Goal: Task Accomplishment & Management: Use online tool/utility

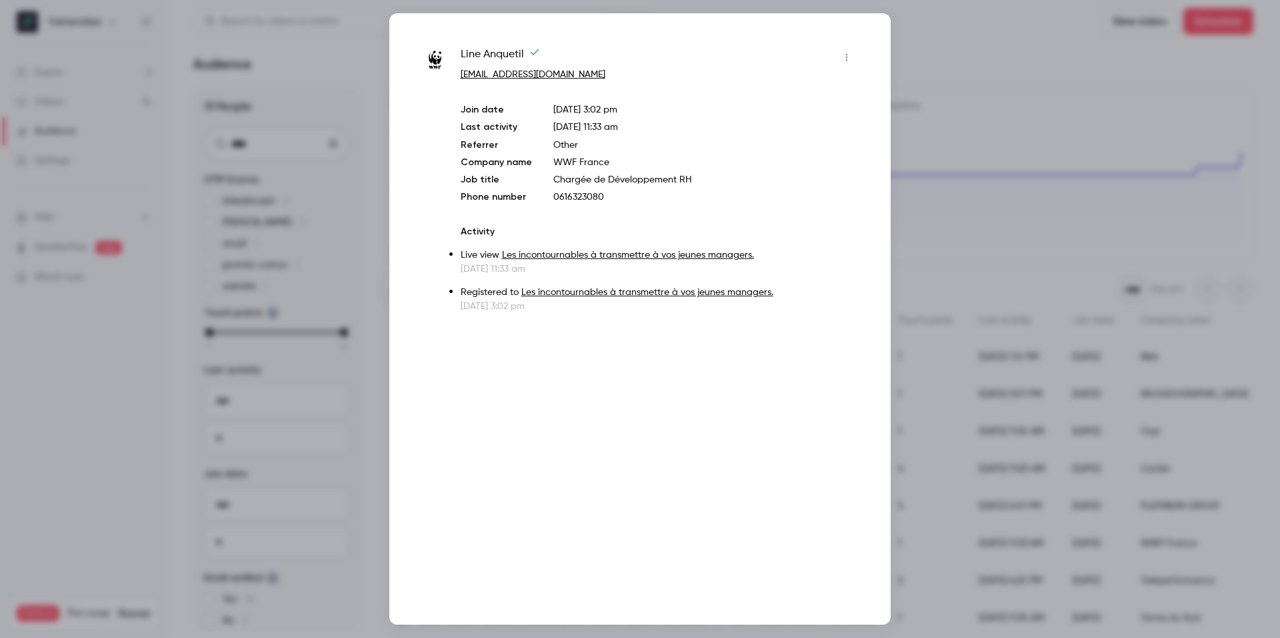
scroll to position [0, 455]
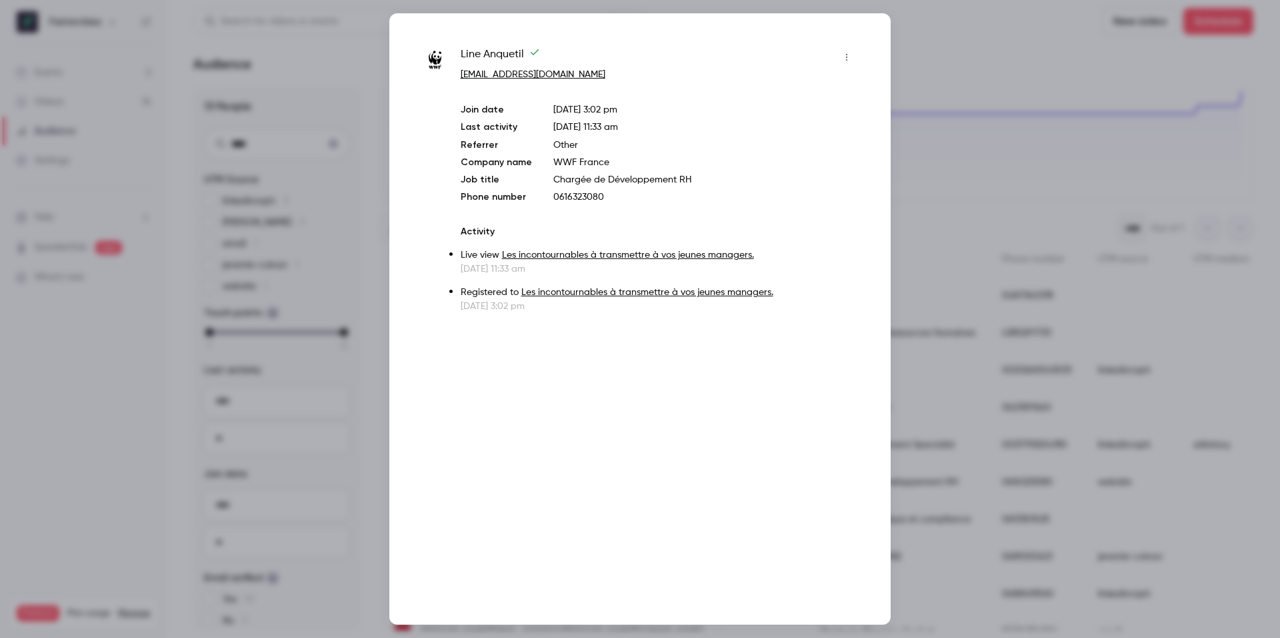
click at [379, 280] on div at bounding box center [640, 319] width 1280 height 638
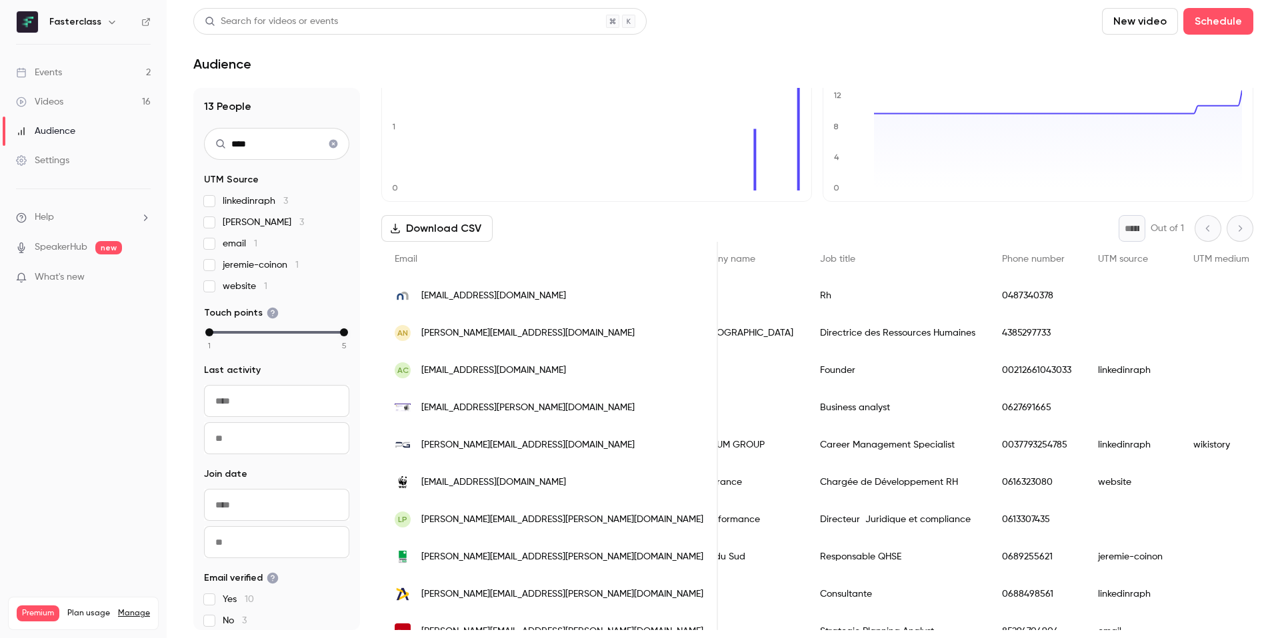
click at [99, 81] on link "Events 2" at bounding box center [83, 72] width 167 height 29
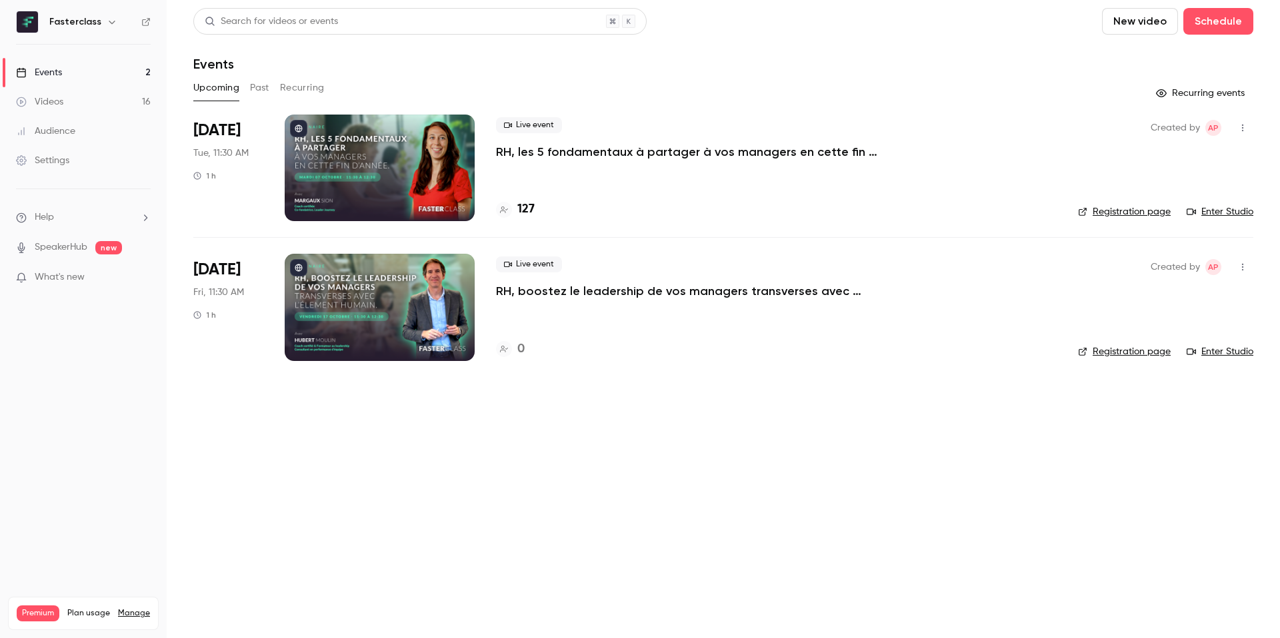
click at [371, 186] on div at bounding box center [380, 168] width 190 height 107
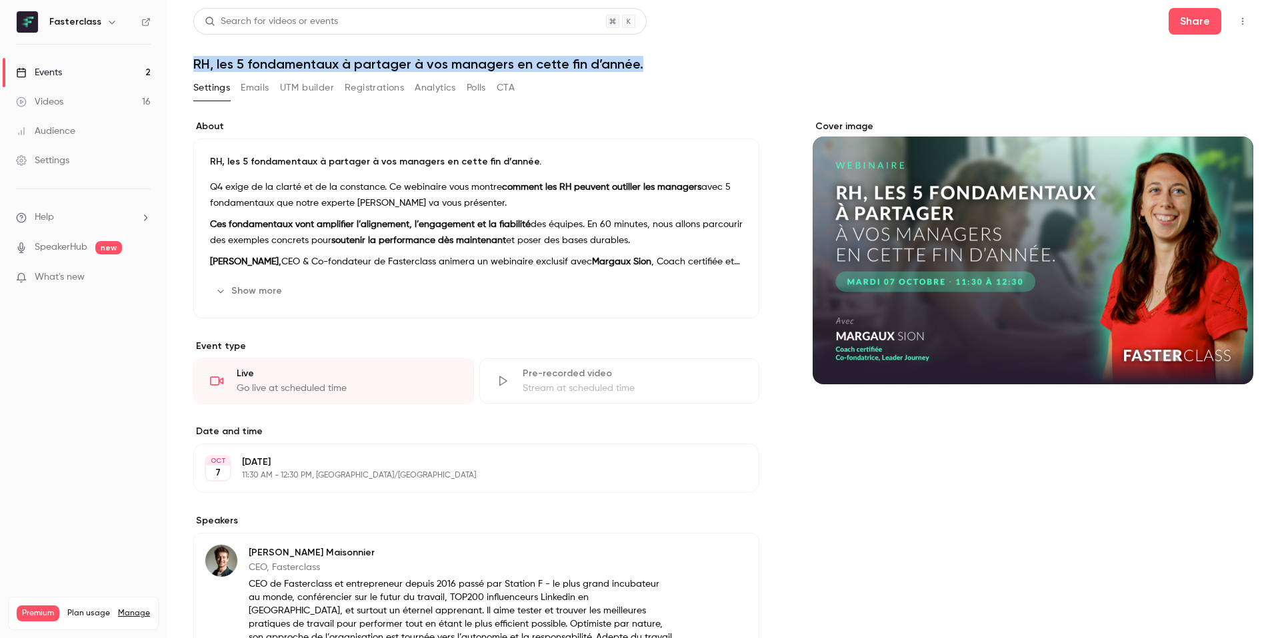
drag, startPoint x: 195, startPoint y: 65, endPoint x: 647, endPoint y: 74, distance: 452.6
click at [650, 74] on div "Search for videos or events Share RH, les 5 fondamentaux à partager à vos manag…" at bounding box center [723, 483] width 1060 height 950
copy h1 "RH, les 5 fondamentaux à partager à vos managers en cette fin d’année."
click at [315, 245] on p "Ces fondamentaux vont amplifier l’alignement, l’engagement et la fiabilité des …" at bounding box center [476, 233] width 533 height 32
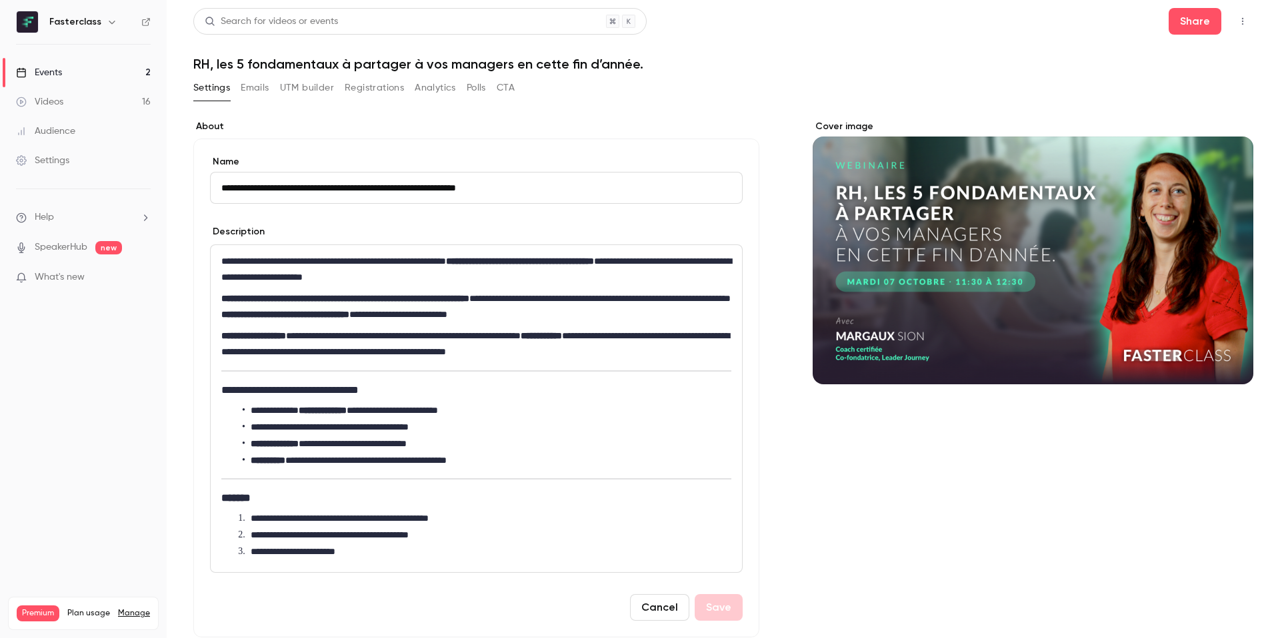
click at [319, 296] on strong "**********" at bounding box center [345, 298] width 248 height 9
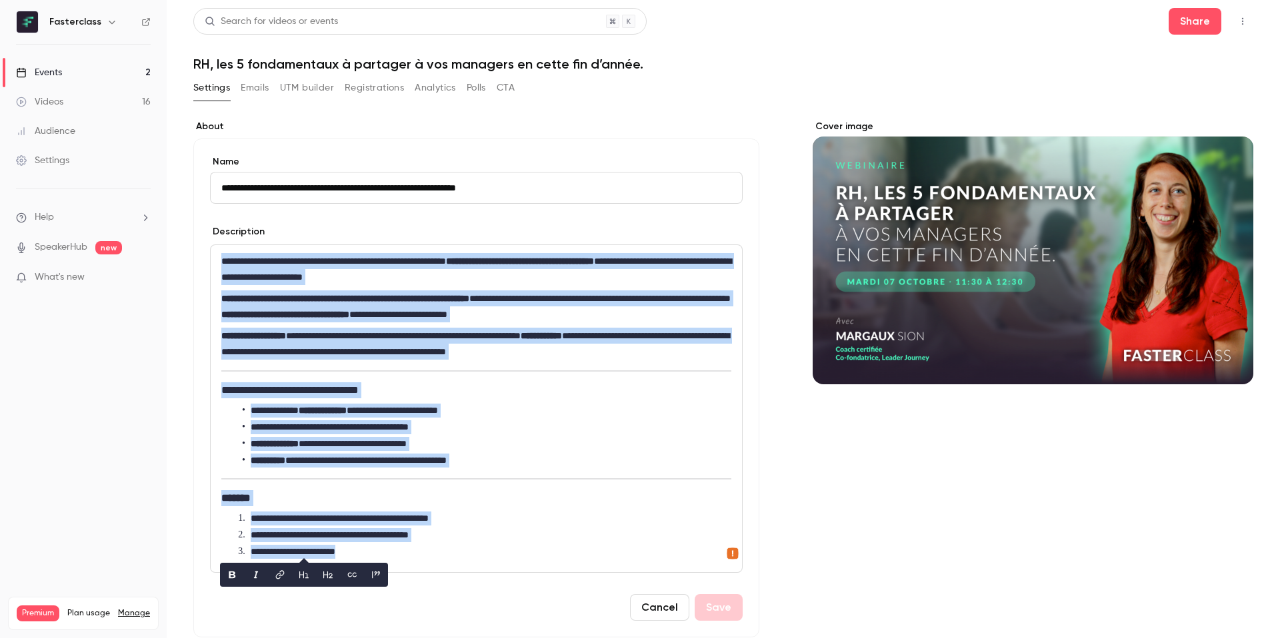
copy div "**********"
click at [320, 91] on button "UTM builder" at bounding box center [307, 87] width 54 height 21
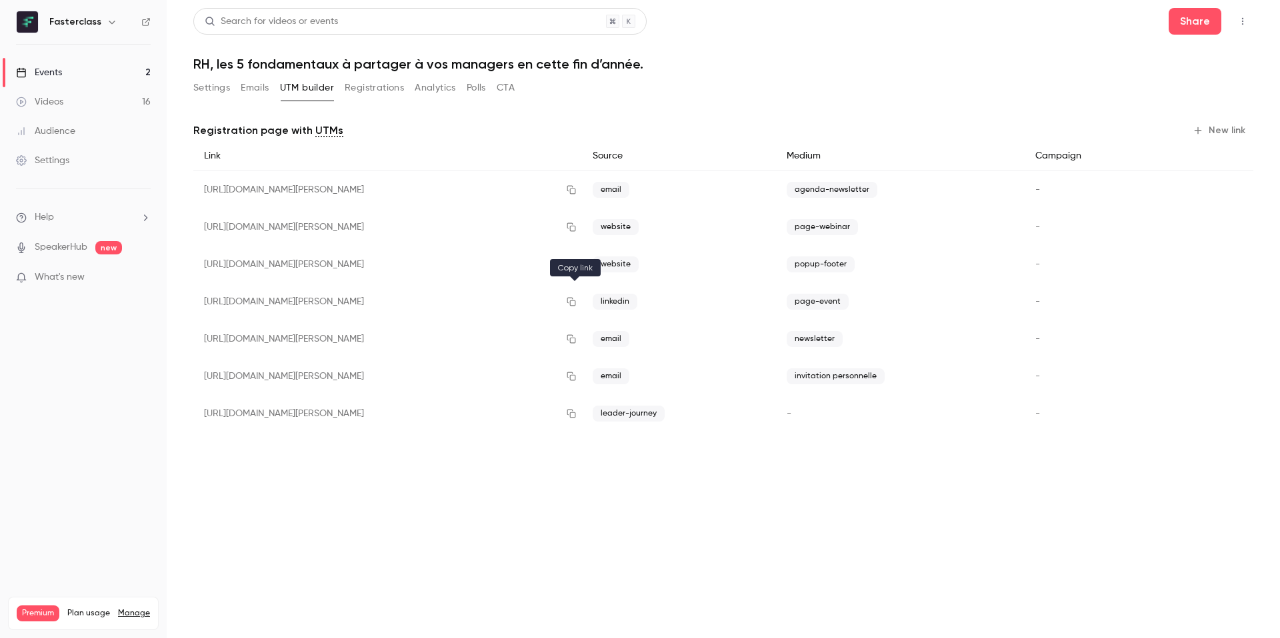
click at [572, 303] on icon "button" at bounding box center [571, 302] width 9 height 9
click at [216, 84] on button "Settings" at bounding box center [211, 87] width 37 height 21
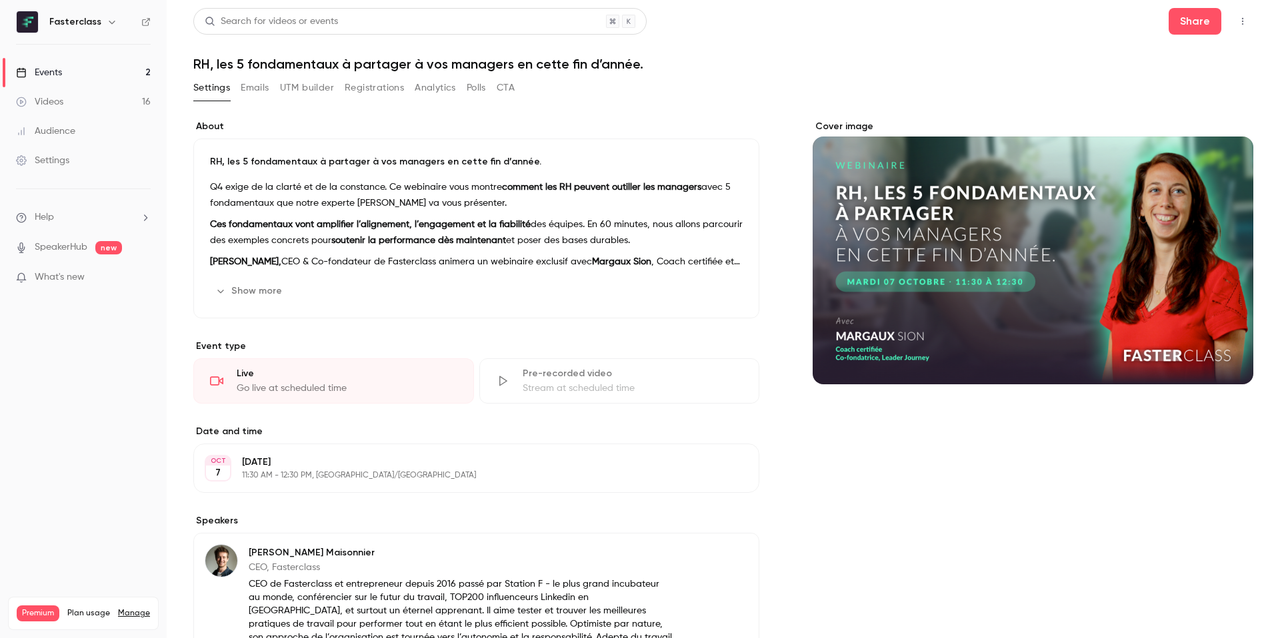
click at [295, 178] on div "RH, les 5 fondamentaux à partager à vos managers en cette fin d’année. Q4 exige…" at bounding box center [476, 229] width 566 height 180
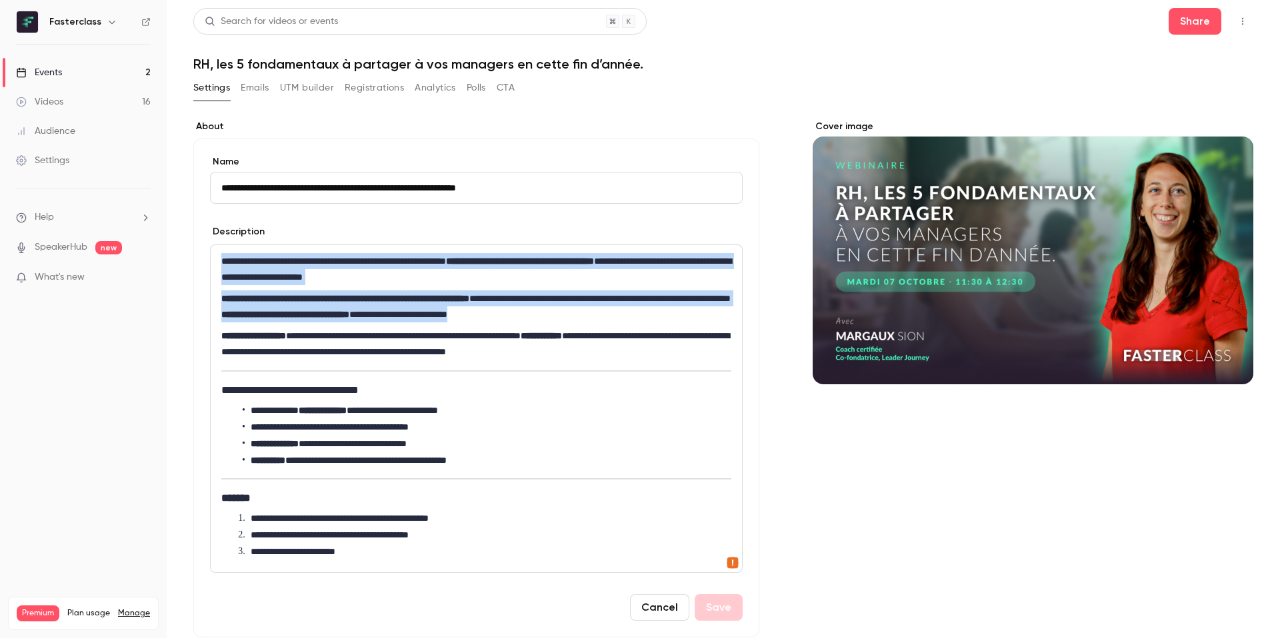
drag, startPoint x: 667, startPoint y: 313, endPoint x: 118, endPoint y: 170, distance: 567.4
click at [119, 171] on div "**********" at bounding box center [640, 319] width 1280 height 638
click at [323, 97] on button "UTM builder" at bounding box center [307, 87] width 54 height 21
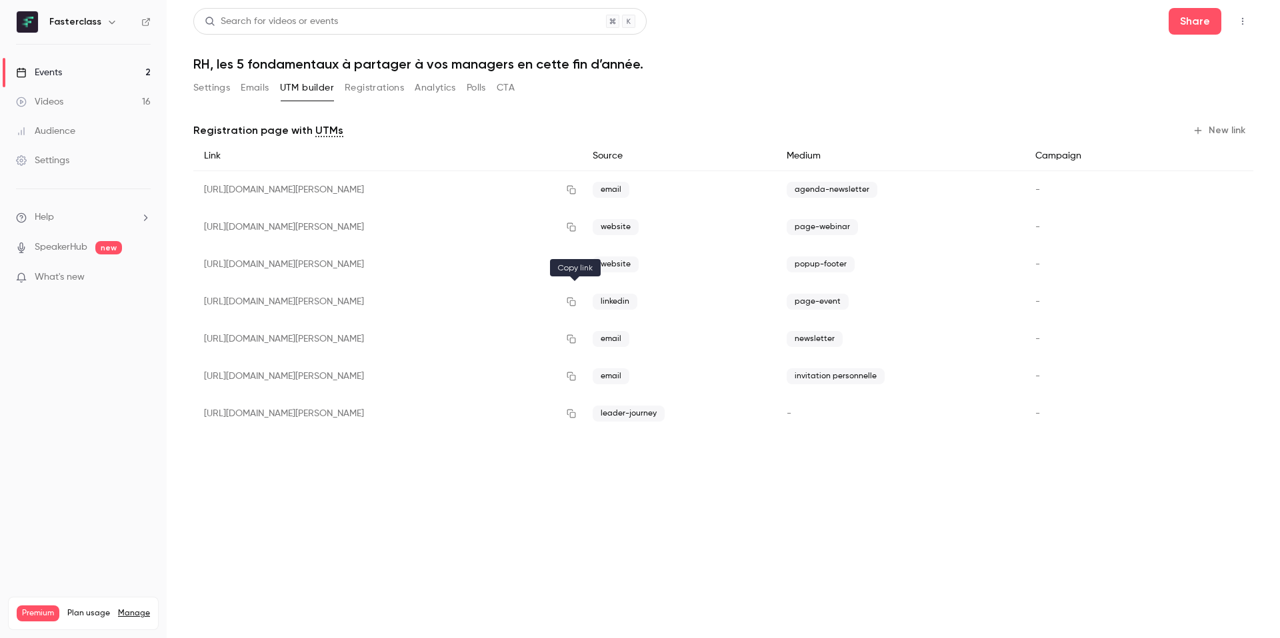
click at [576, 304] on icon "button" at bounding box center [571, 301] width 11 height 9
click at [101, 71] on link "Events 2" at bounding box center [83, 72] width 167 height 29
